Goal: Transaction & Acquisition: Purchase product/service

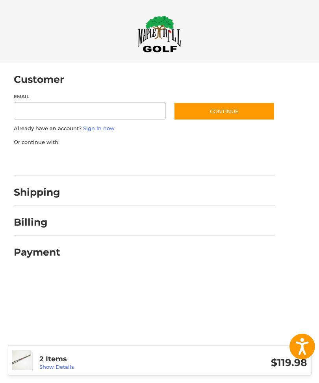
click at [125, 114] on input "Email" at bounding box center [90, 111] width 153 height 18
type input "**********"
click at [228, 108] on button "Continue" at bounding box center [224, 111] width 101 height 18
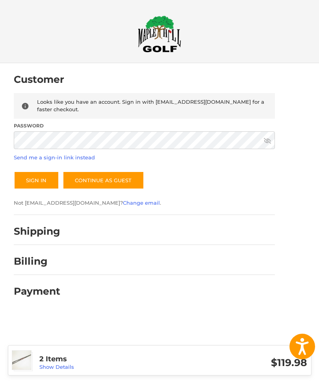
click at [36, 173] on button "Sign In" at bounding box center [36, 180] width 45 height 18
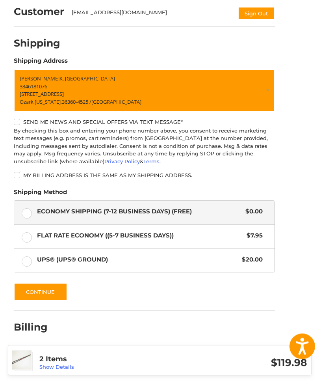
scroll to position [69, 0]
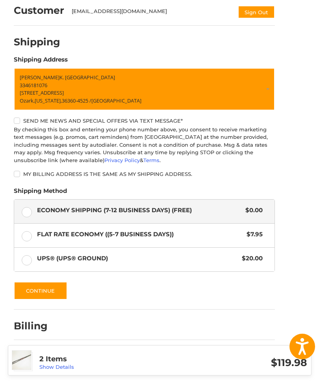
click at [54, 289] on button "Continue" at bounding box center [41, 291] width 54 height 18
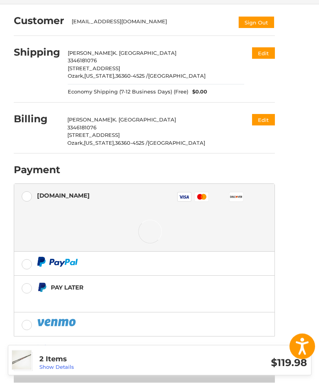
scroll to position [57, 0]
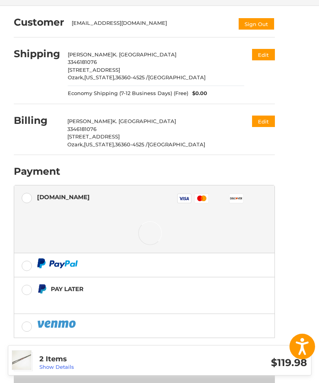
click at [32, 267] on label at bounding box center [144, 265] width 261 height 24
click at [30, 261] on label at bounding box center [144, 265] width 261 height 24
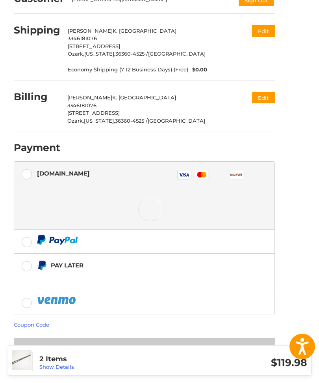
click at [29, 244] on label at bounding box center [144, 242] width 261 height 24
click at [32, 242] on label at bounding box center [144, 242] width 261 height 24
click at [186, 176] on rect at bounding box center [185, 174] width 14 height 9
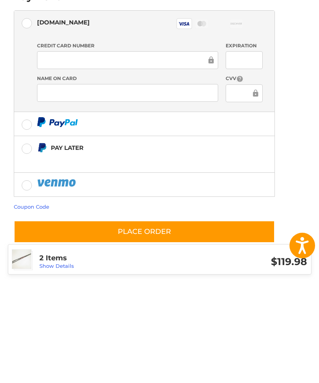
scroll to position [140, 0]
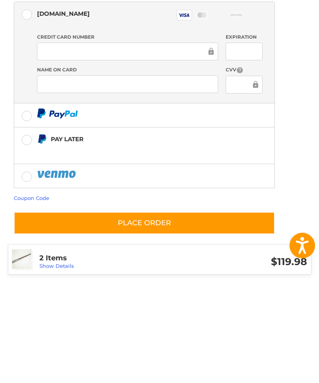
click at [183, 313] on button "Place Order" at bounding box center [144, 324] width 261 height 22
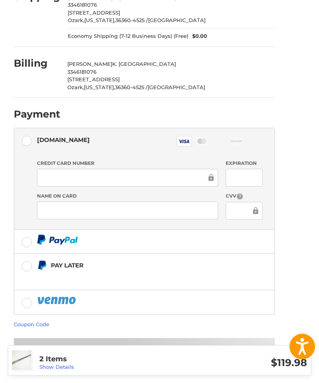
scroll to position [0, 0]
